Goal: Task Accomplishment & Management: Manage account settings

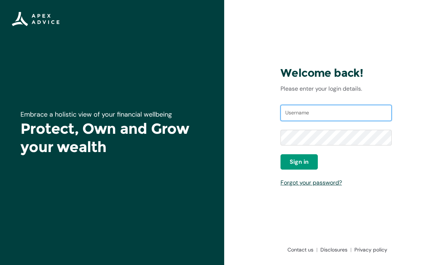
type input "[PERSON_NAME][EMAIL_ADDRESS][DOMAIN_NAME]"
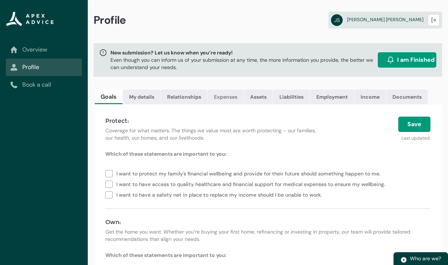
click at [233, 101] on link "Expenses" at bounding box center [226, 97] width 36 height 15
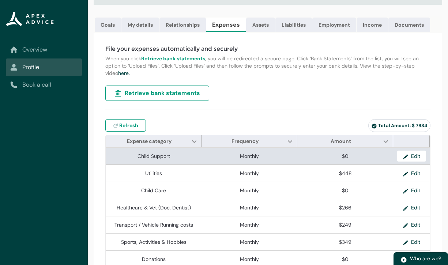
scroll to position [65, 0]
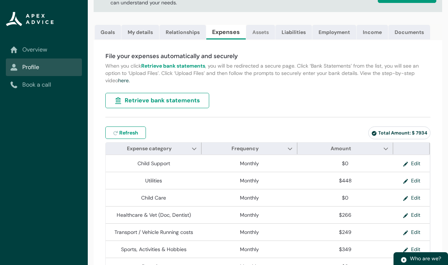
click at [260, 36] on link "Assets" at bounding box center [260, 32] width 29 height 15
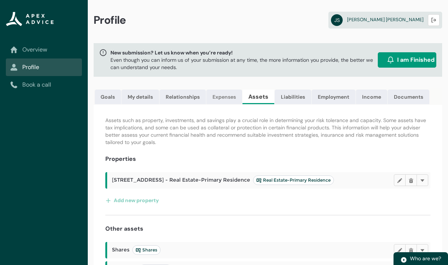
scroll to position [0, 0]
click at [174, 95] on link "Relationships" at bounding box center [183, 97] width 46 height 15
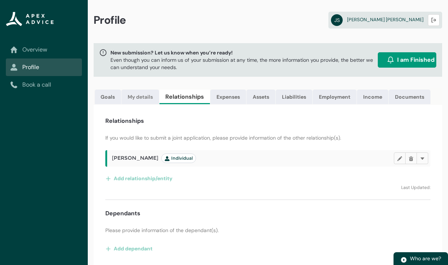
click at [154, 100] on link "My details" at bounding box center [140, 97] width 38 height 15
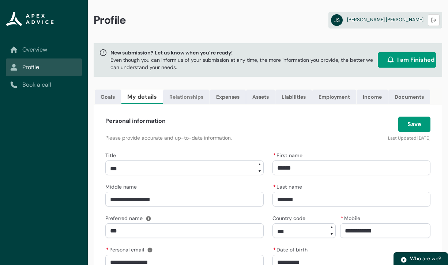
click at [183, 97] on link "Relationships" at bounding box center [186, 97] width 46 height 15
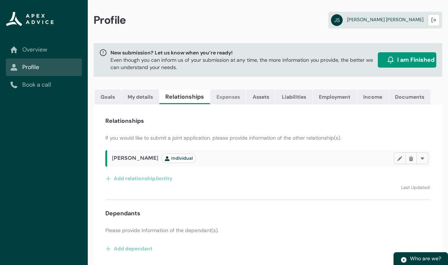
click at [230, 100] on link "Expenses" at bounding box center [228, 97] width 36 height 15
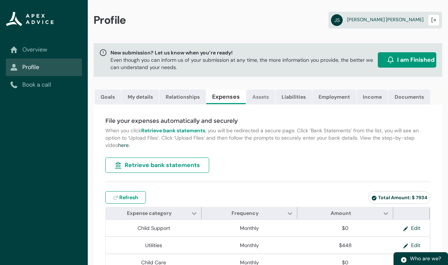
click at [262, 94] on link "Assets" at bounding box center [260, 97] width 29 height 15
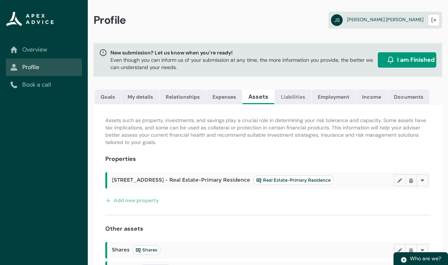
click at [287, 95] on link "Liabilities" at bounding box center [293, 97] width 37 height 15
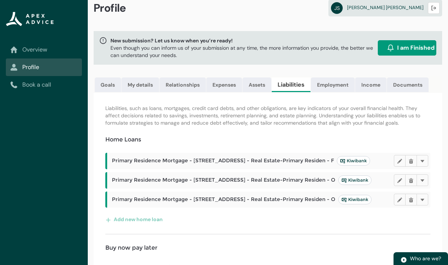
scroll to position [12, 0]
click at [332, 89] on link "Employment" at bounding box center [333, 84] width 44 height 15
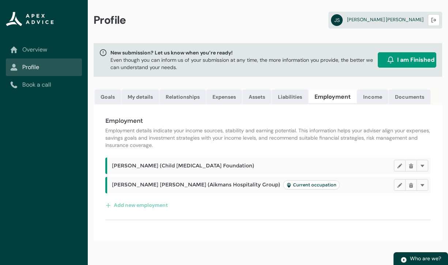
scroll to position [0, 0]
click at [401, 98] on link "Documents" at bounding box center [410, 97] width 42 height 15
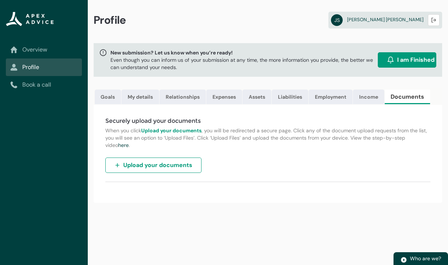
click at [190, 165] on span "Upload your documents" at bounding box center [157, 165] width 69 height 9
